Goal: Task Accomplishment & Management: Complete application form

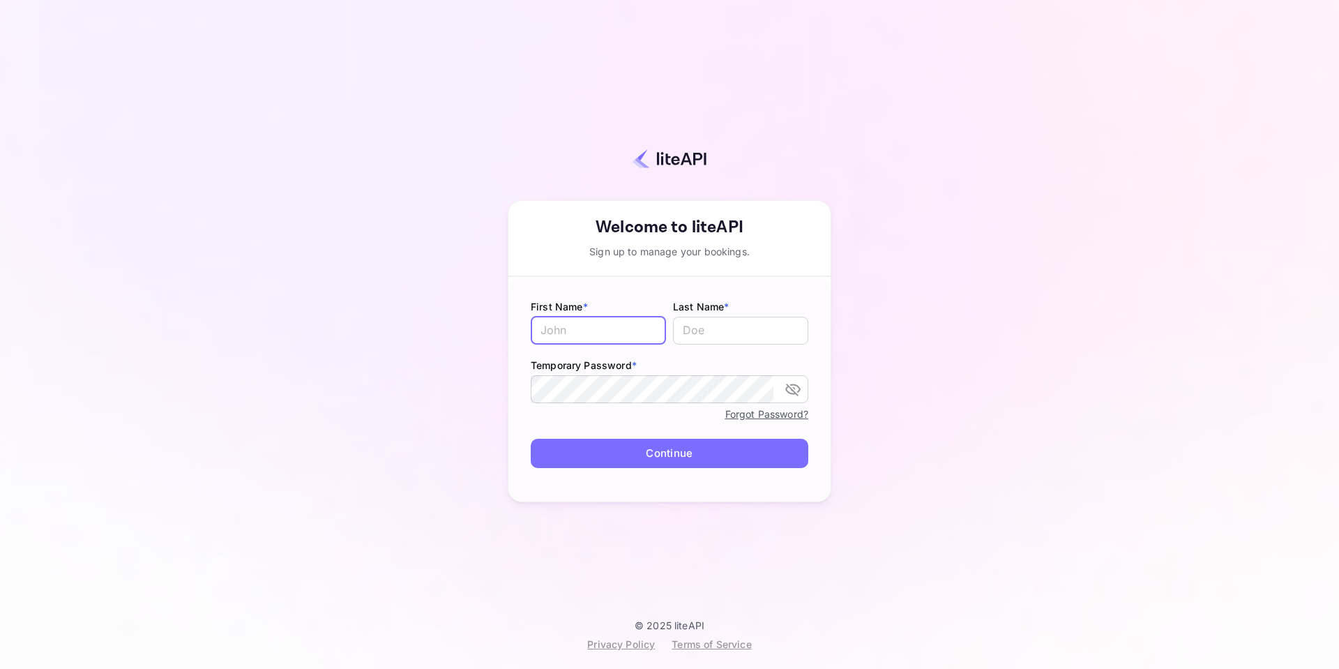
click at [598, 337] on input "text" at bounding box center [598, 331] width 135 height 28
type input "Moshood"
click at [703, 334] on input "text" at bounding box center [740, 331] width 135 height 28
type input "[PERSON_NAME]"
click at [894, 381] on div "Your account has been created successfully, a confirmation link has been sent t…" at bounding box center [669, 320] width 1216 height 597
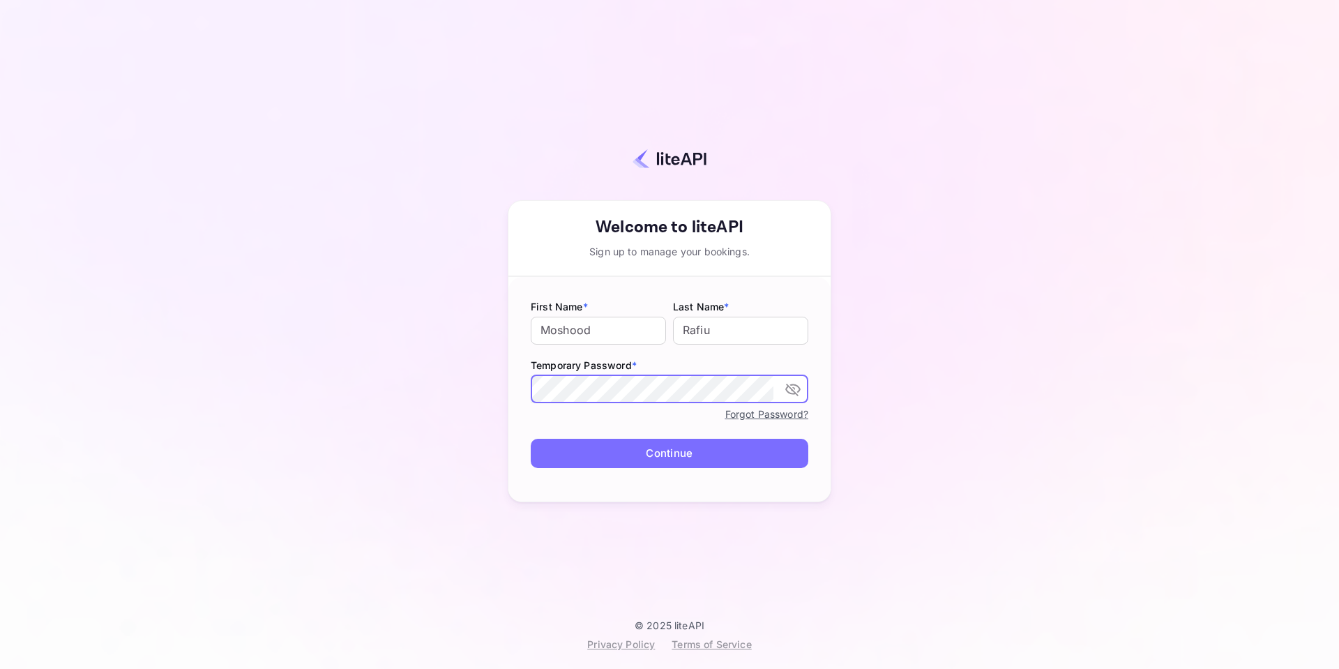
click at [842, 507] on div "Your account has been created successfully, a confirmation link has been sent t…" at bounding box center [669, 320] width 1216 height 597
click at [692, 372] on div "Temporary Password * ​" at bounding box center [670, 376] width 278 height 59
click at [531, 439] on button "Continue" at bounding box center [670, 454] width 278 height 30
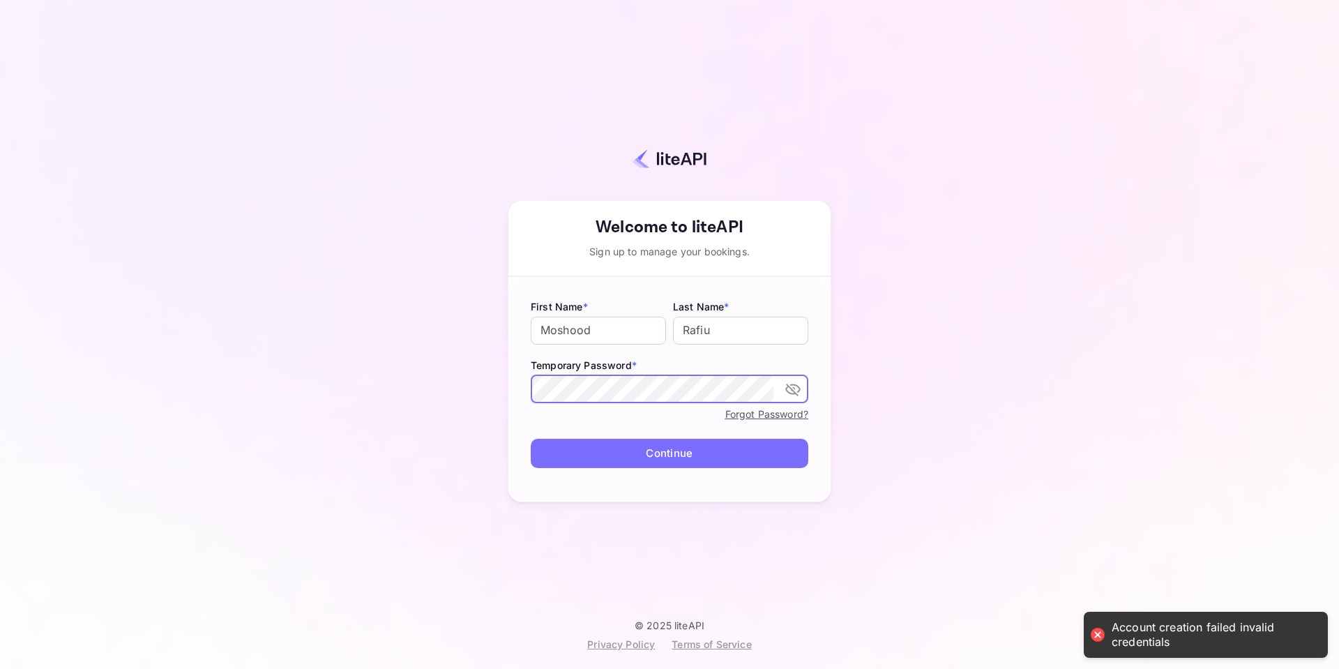
click at [883, 443] on div "Your account has been created successfully, a confirmation link has been sent t…" at bounding box center [669, 320] width 1216 height 597
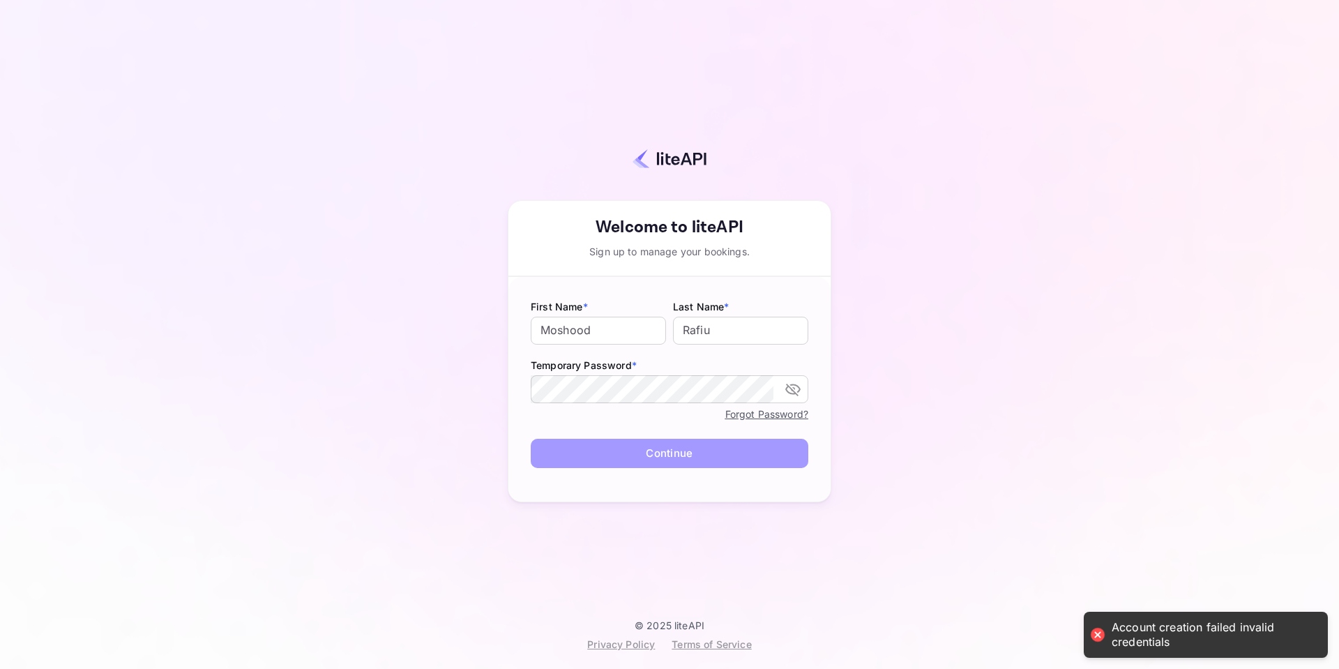
click at [718, 446] on button "Continue" at bounding box center [670, 454] width 278 height 30
click at [617, 329] on input "Moshood" at bounding box center [598, 331] width 135 height 28
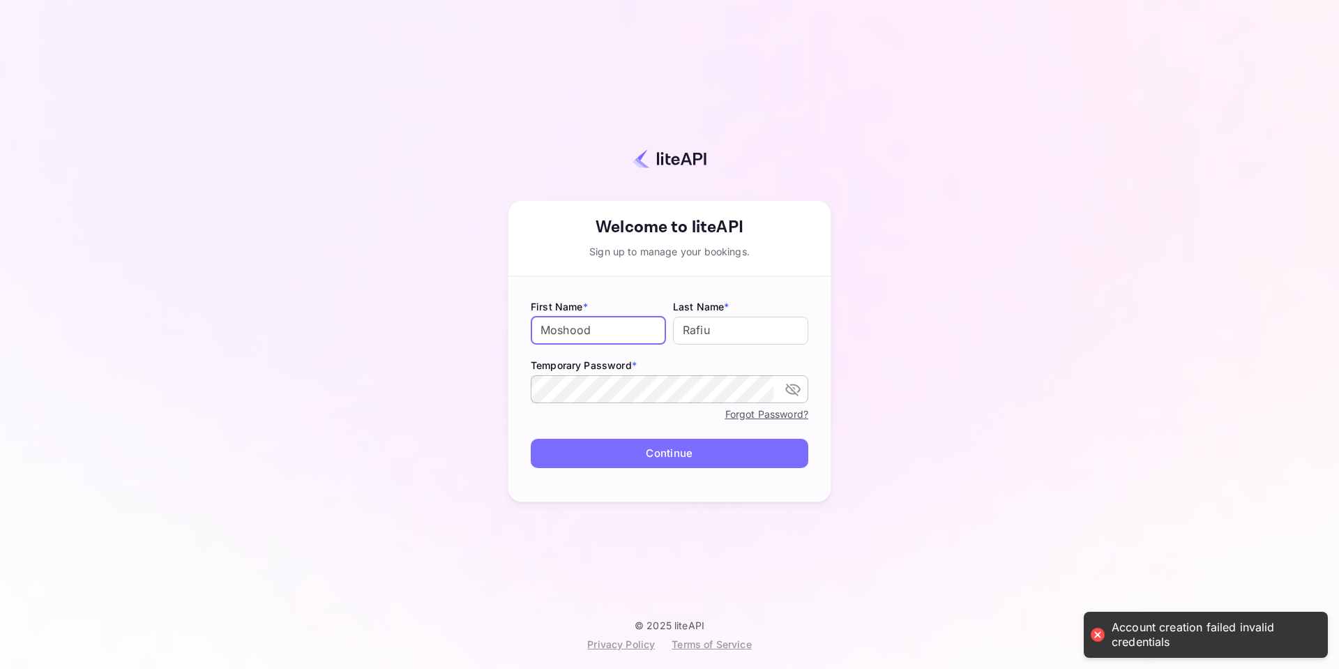
click at [792, 392] on icon "toggle password visibility" at bounding box center [792, 389] width 17 height 17
click at [729, 326] on input "[PERSON_NAME]" at bounding box center [740, 331] width 135 height 28
click at [630, 331] on input "Moshood" at bounding box center [598, 331] width 135 height 28
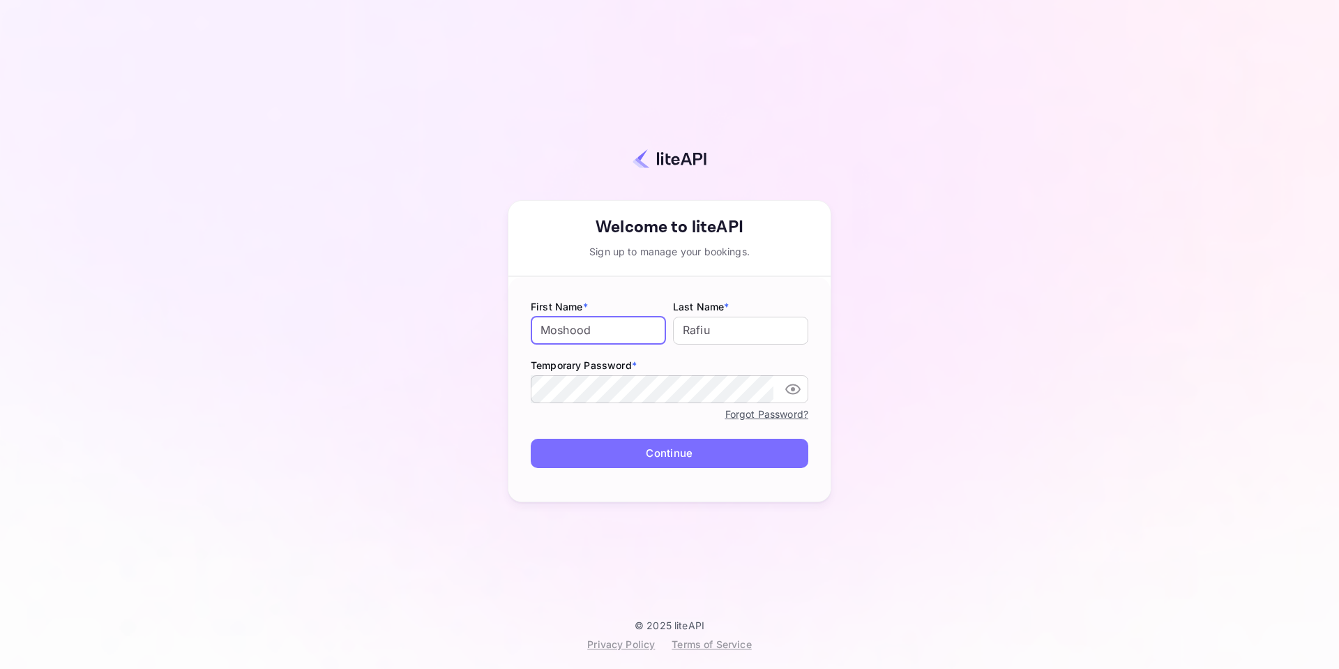
click at [606, 285] on form "First Name * [PERSON_NAME] ​ Last Name * [PERSON_NAME] ​ Temporary Password * ​…" at bounding box center [669, 389] width 322 height 225
click at [675, 452] on button "Continue" at bounding box center [670, 454] width 278 height 30
click at [584, 331] on input "text" at bounding box center [598, 331] width 135 height 28
type input "Moshood"
click at [713, 333] on input "text" at bounding box center [740, 331] width 135 height 28
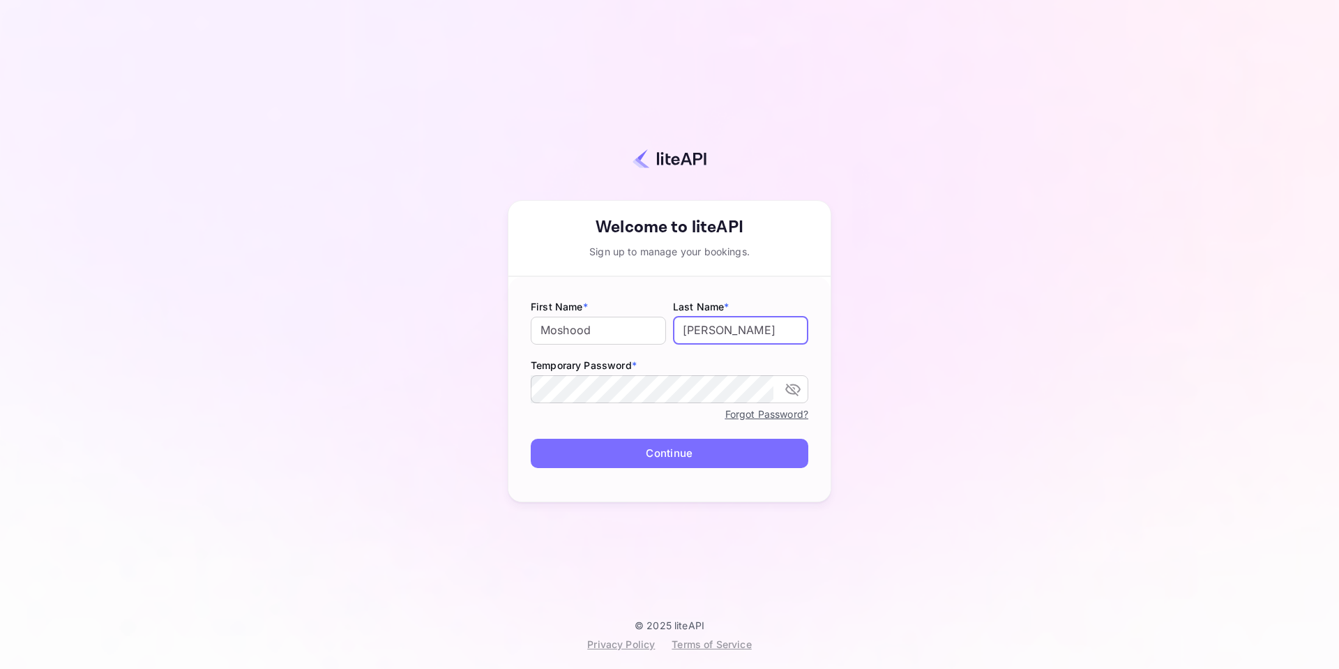
type input "[PERSON_NAME]"
click at [531, 439] on button "Continue" at bounding box center [670, 454] width 278 height 30
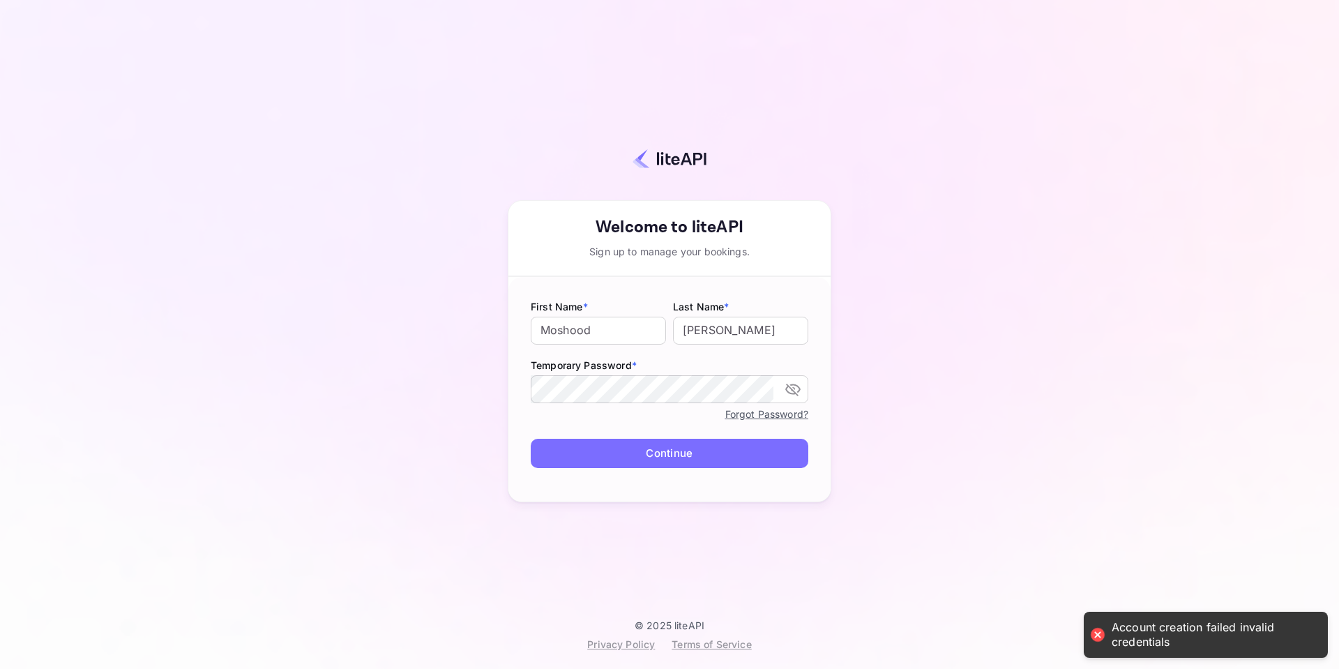
click at [857, 378] on div "Your account has been created successfully, a confirmation link has been sent t…" at bounding box center [669, 320] width 1216 height 597
click at [680, 444] on button "Continue" at bounding box center [670, 454] width 278 height 30
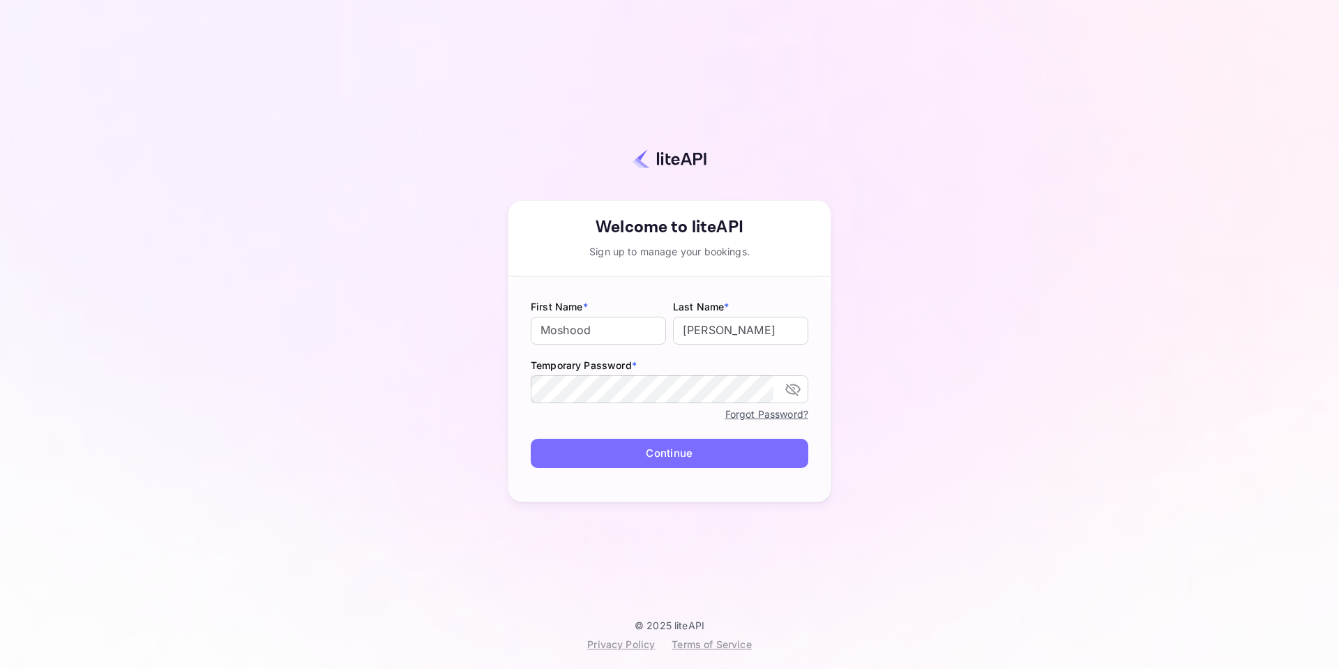
click at [656, 434] on form "First Name * [PERSON_NAME] ​ Last Name * [PERSON_NAME] ​ Temporary Password * ​…" at bounding box center [669, 389] width 322 height 225
click at [658, 451] on button "Continue" at bounding box center [670, 454] width 278 height 30
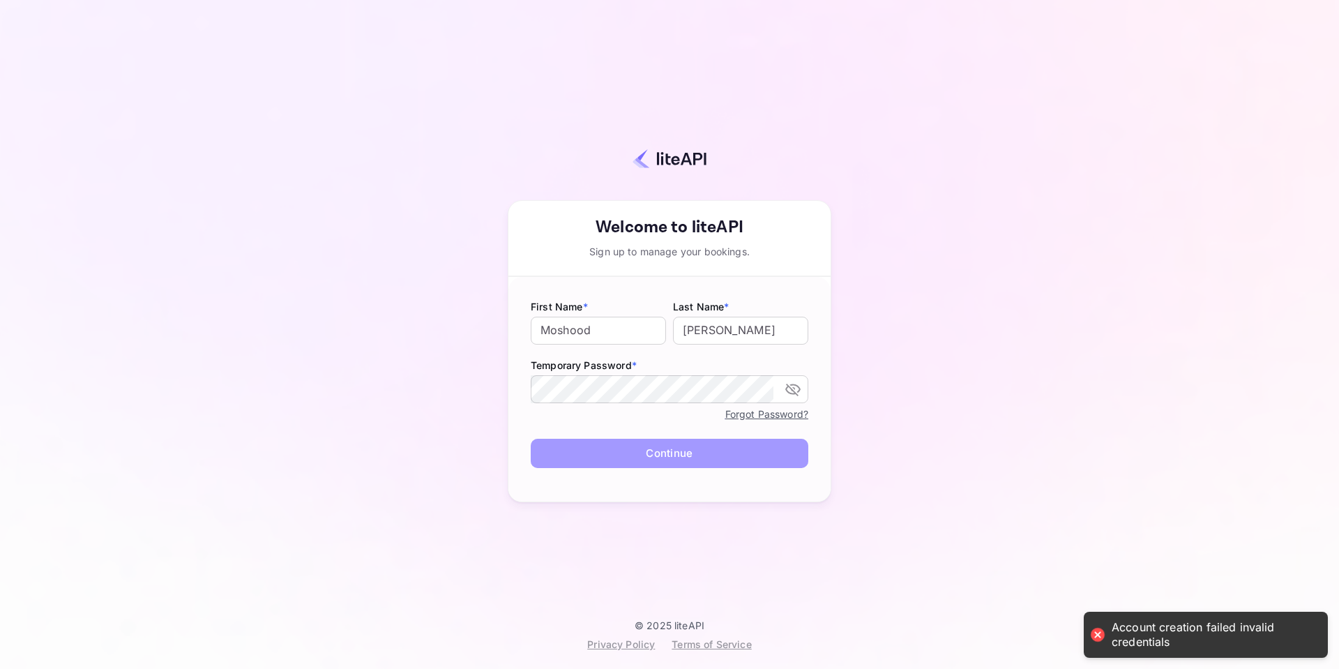
click at [704, 455] on button "Continue" at bounding box center [670, 454] width 278 height 30
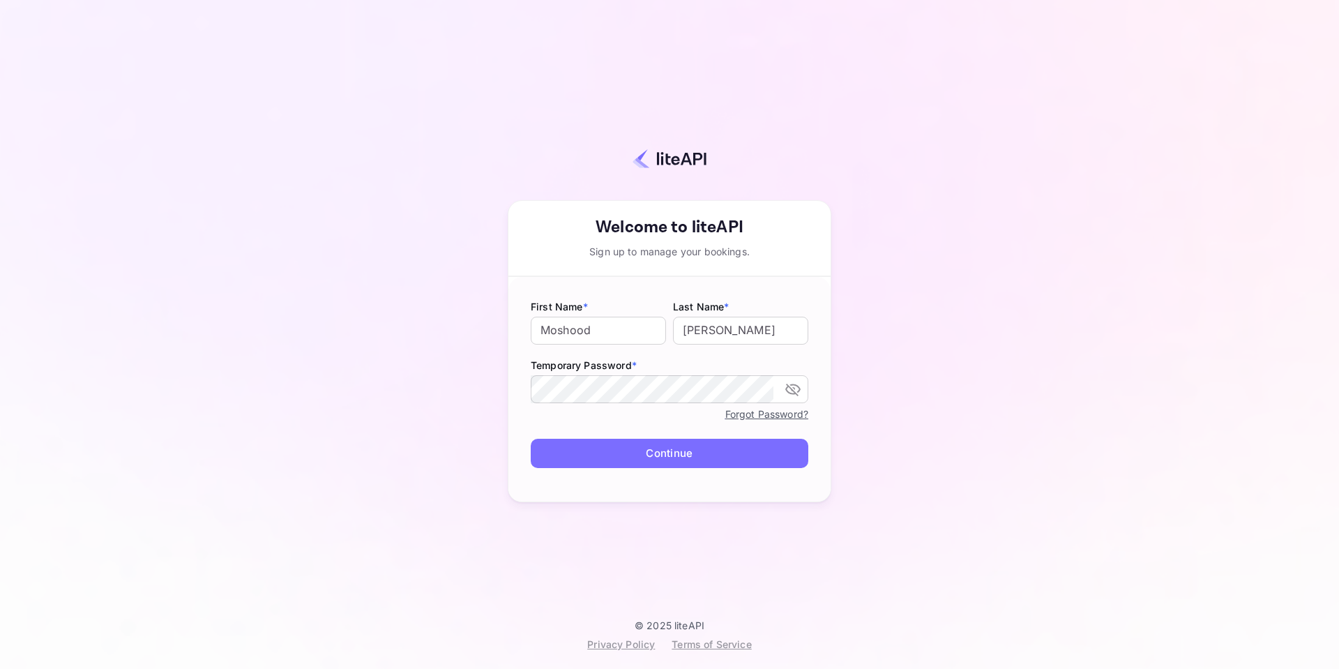
click at [653, 453] on button "Continue" at bounding box center [670, 454] width 278 height 30
